Goal: Find contact information: Obtain details needed to contact an individual or organization

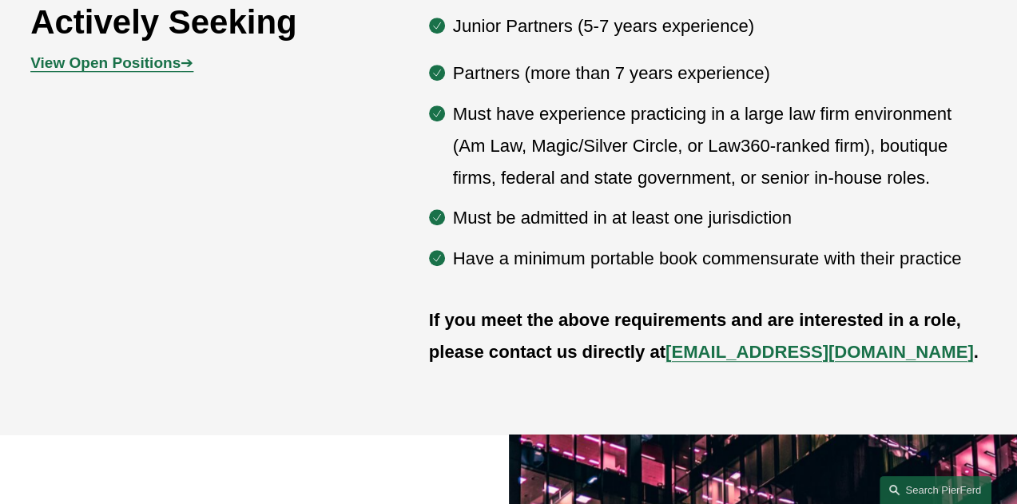
scroll to position [839, 0]
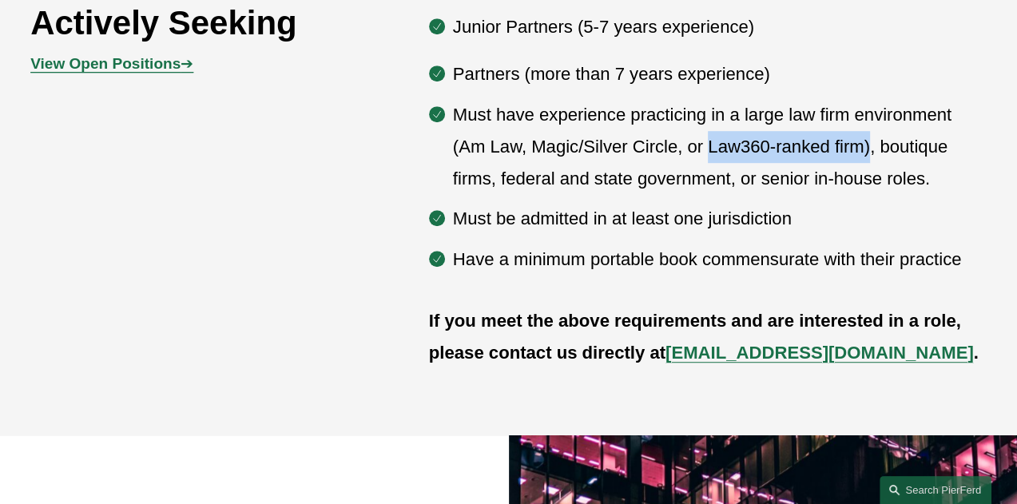
drag, startPoint x: 710, startPoint y: 151, endPoint x: 869, endPoint y: 159, distance: 159.2
click at [869, 159] on p "Must have experience practicing in a large law firm environment (Am Law, Magic/…" at bounding box center [720, 146] width 534 height 95
drag, startPoint x: 869, startPoint y: 159, endPoint x: 746, endPoint y: 151, distance: 122.5
click at [746, 151] on p "Must have experience practicing in a large law firm environment (Am Law, Magic/…" at bounding box center [720, 146] width 534 height 95
click at [706, 152] on p "Must have experience practicing in a large law firm environment (Am Law, Magic/…" at bounding box center [720, 146] width 534 height 95
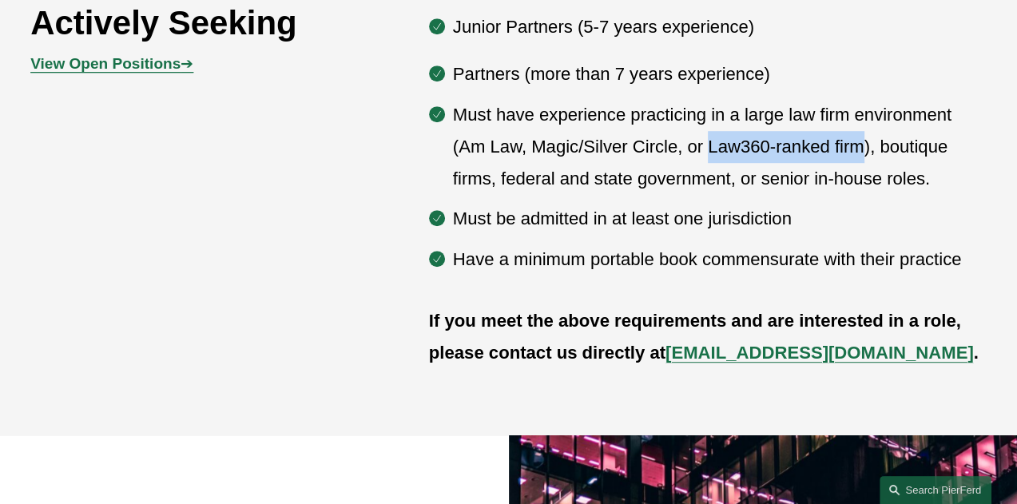
drag, startPoint x: 710, startPoint y: 151, endPoint x: 866, endPoint y: 154, distance: 156.7
click at [866, 154] on p "Must have experience practicing in a large law firm environment (Am Law, Magic/…" at bounding box center [720, 146] width 534 height 95
copy p "Law360-ranked firm"
click at [714, 242] on ul "Partners (more than 7 years experience) Must have experience practicing in a la…" at bounding box center [708, 166] width 558 height 217
click at [767, 362] on strong "[EMAIL_ADDRESS][DOMAIN_NAME]" at bounding box center [820, 353] width 308 height 20
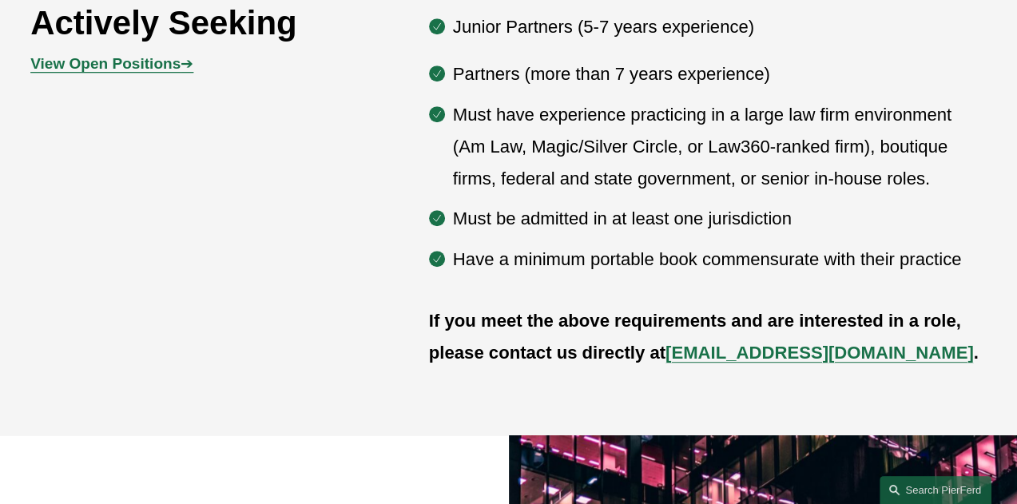
click at [767, 362] on strong "[EMAIL_ADDRESS][DOMAIN_NAME]" at bounding box center [820, 353] width 308 height 20
click at [869, 272] on p "Have a minimum portable book commensurate with their practice" at bounding box center [720, 260] width 534 height 32
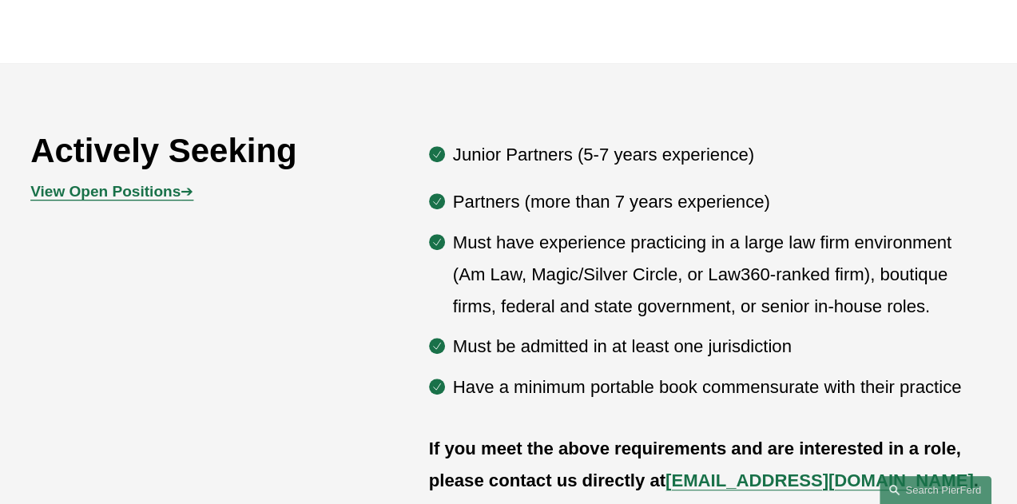
scroll to position [724, 0]
